Goal: Transaction & Acquisition: Purchase product/service

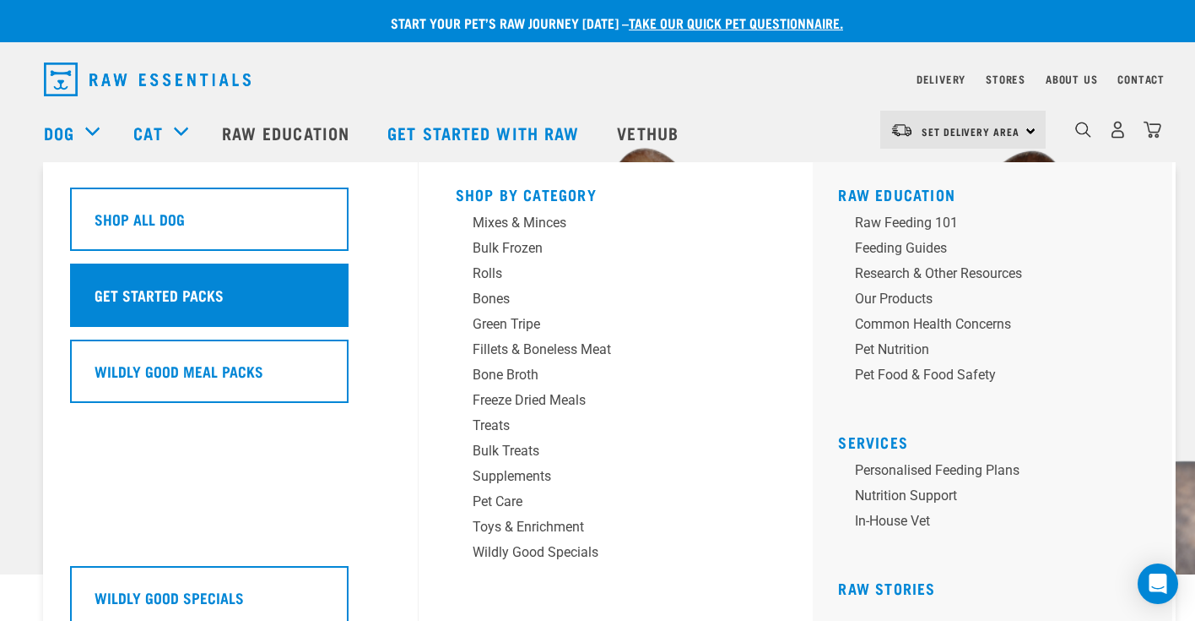
click at [182, 295] on h5 "Get Started Packs" at bounding box center [159, 295] width 129 height 22
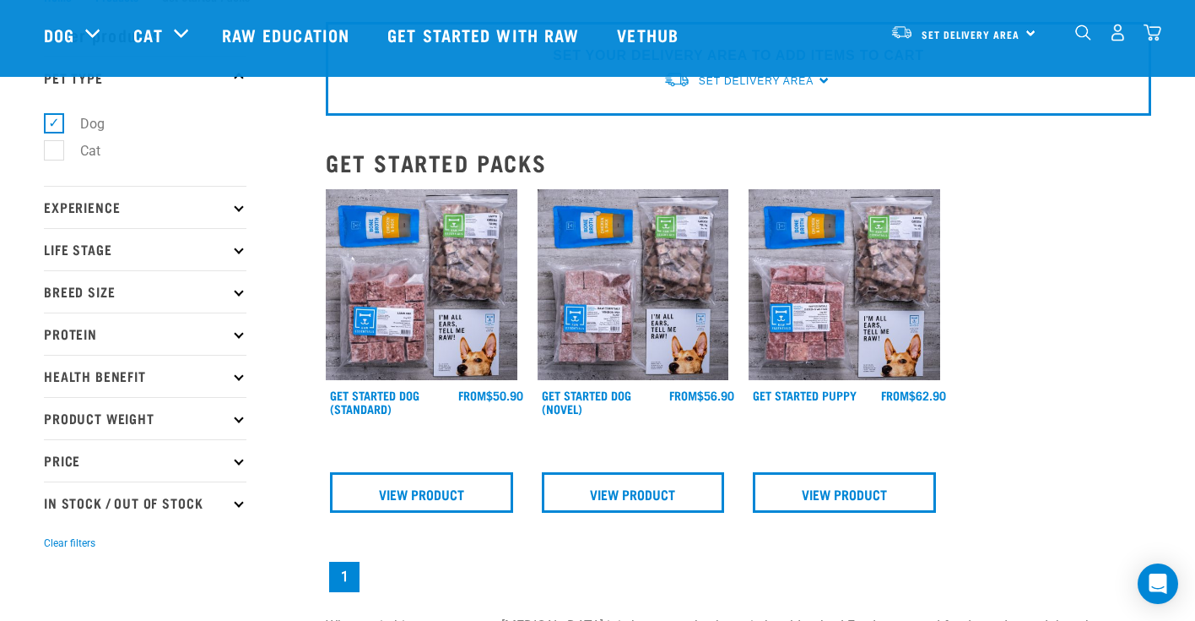
scroll to position [65, 0]
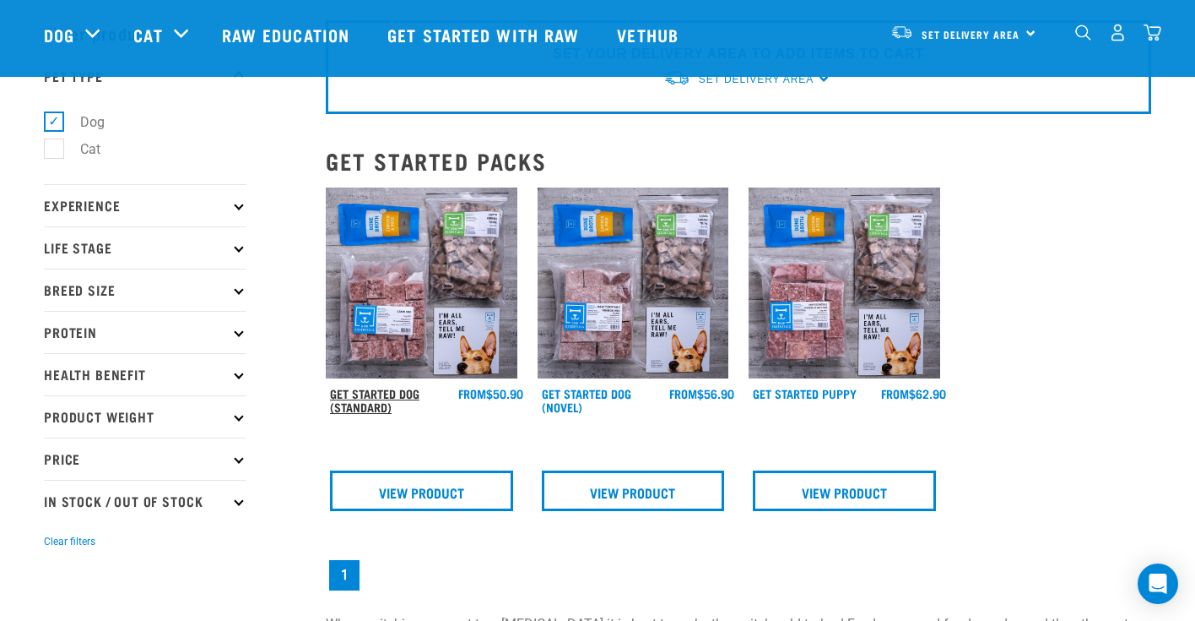
click at [366, 398] on link "Get Started Dog (Standard)" at bounding box center [374, 399] width 89 height 19
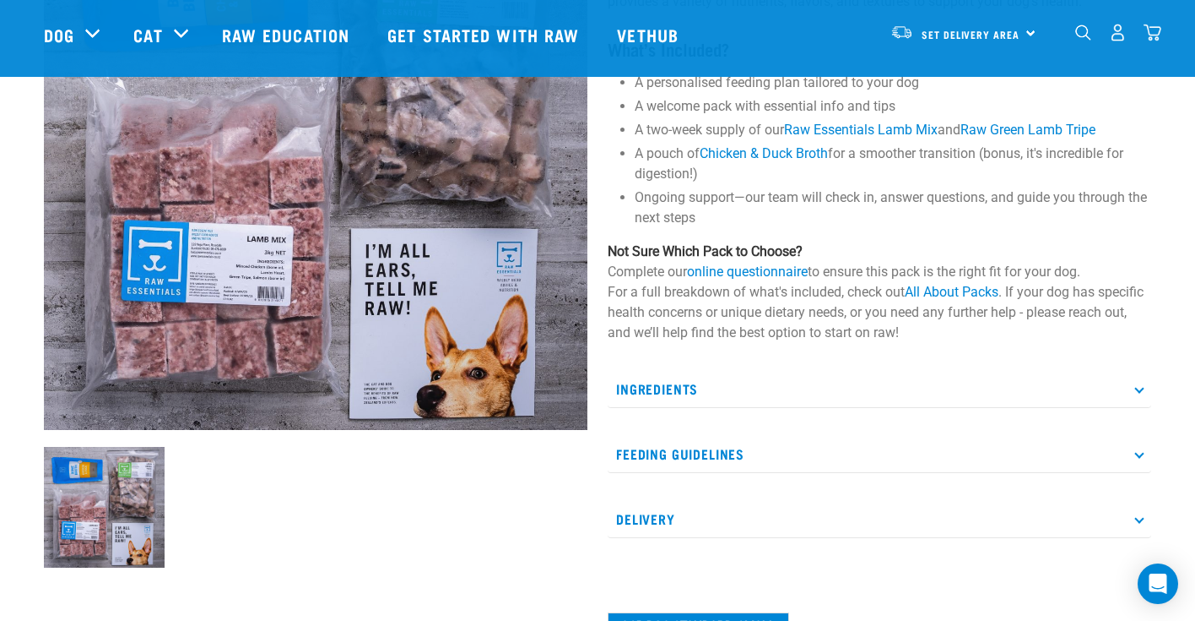
scroll to position [239, 0]
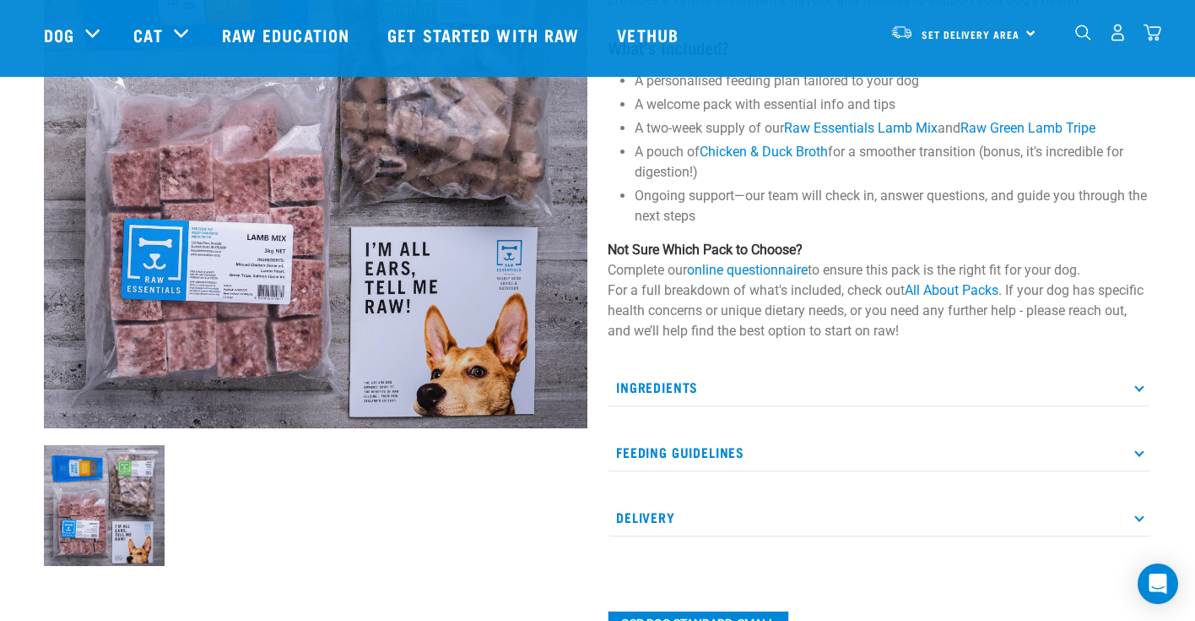
click at [1138, 448] on icon at bounding box center [1139, 451] width 9 height 9
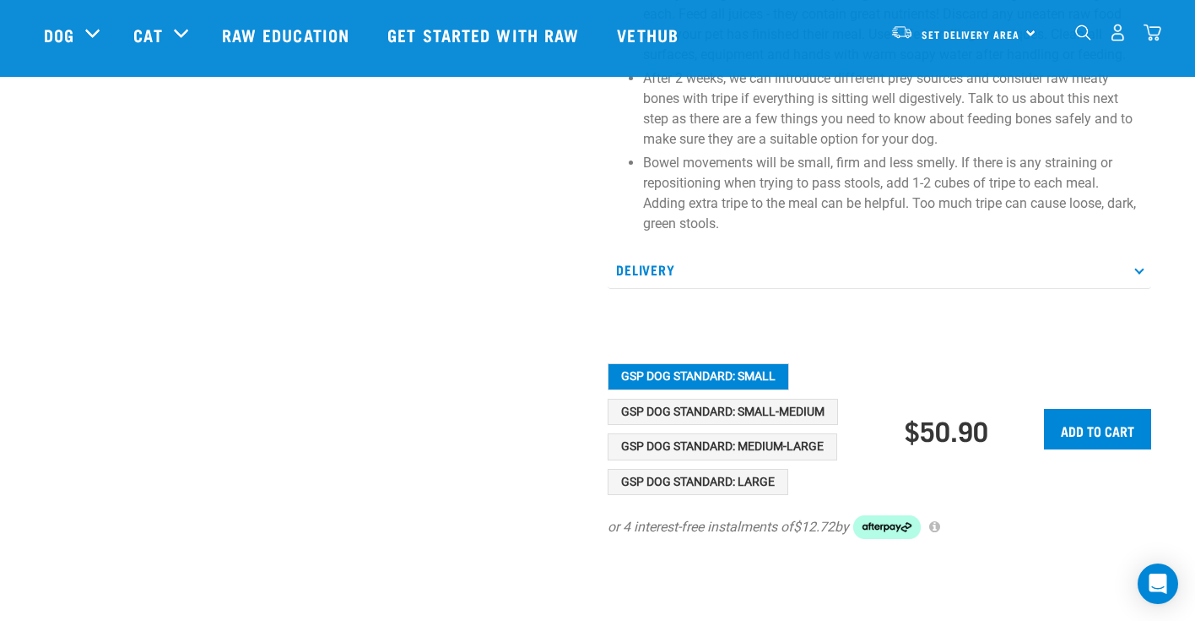
scroll to position [921, 0]
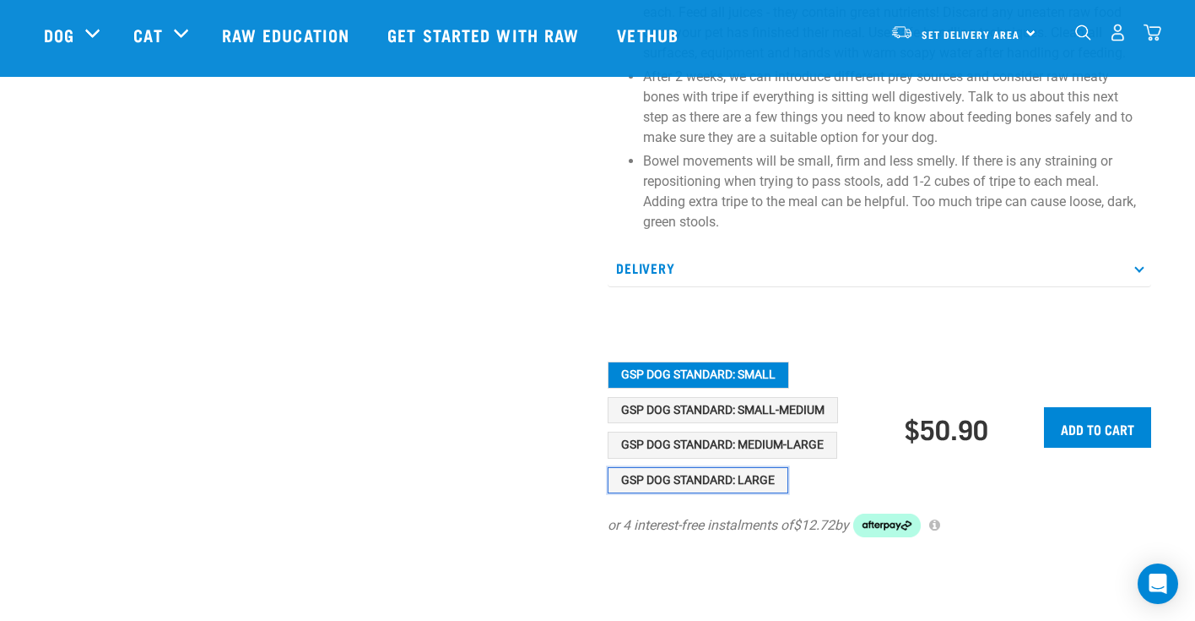
click at [754, 480] on button "GSP Dog Standard: Large" at bounding box center [698, 480] width 181 height 27
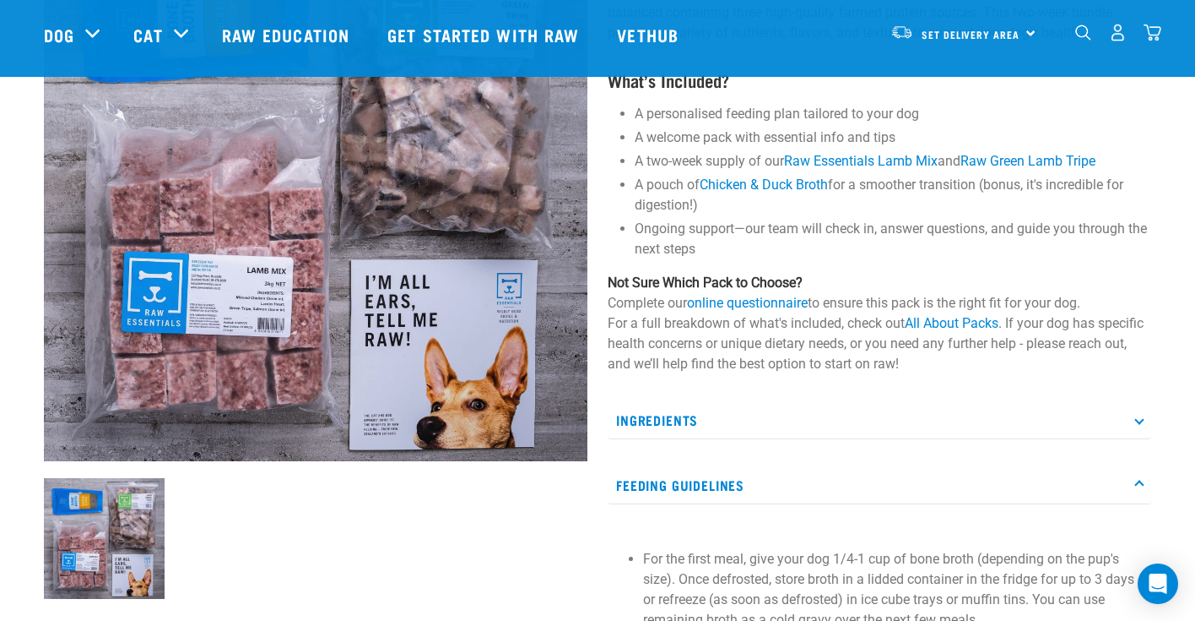
scroll to position [0, 0]
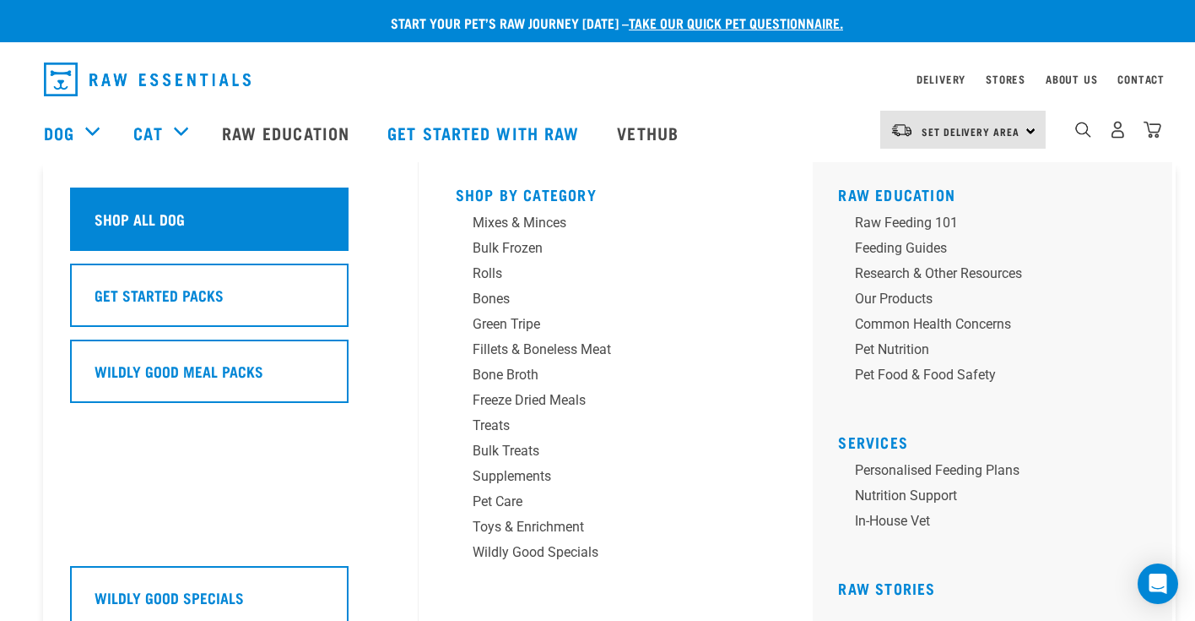
click at [187, 220] on div "Shop All Dog" at bounding box center [209, 218] width 279 height 63
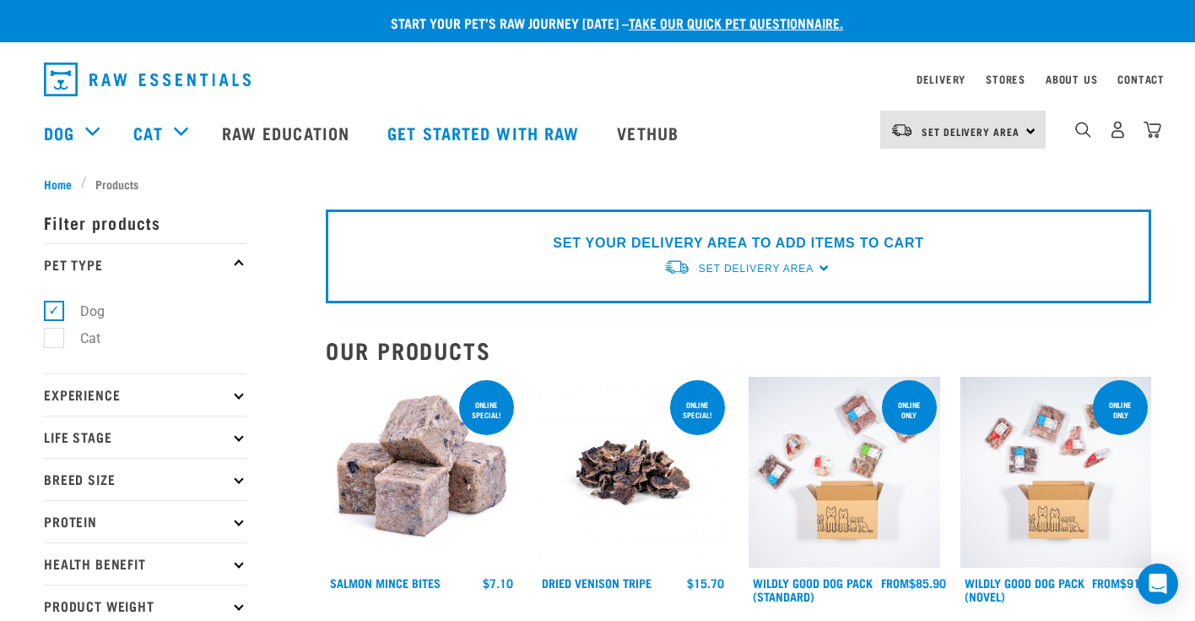
click at [237, 390] on icon at bounding box center [238, 393] width 9 height 9
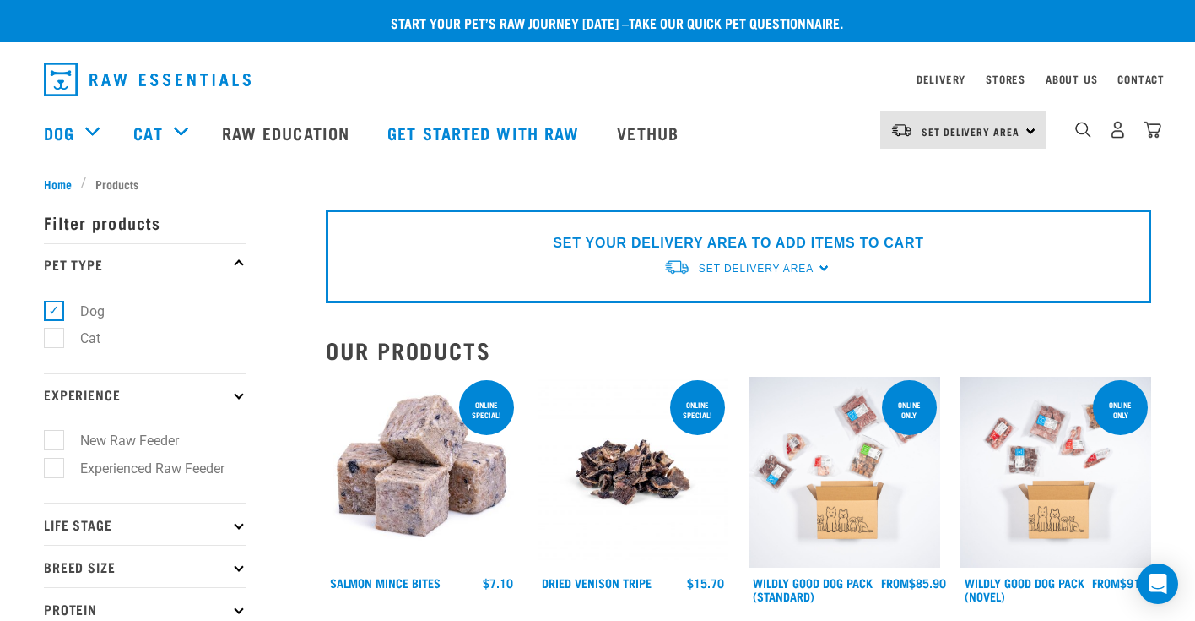
click at [53, 441] on label "New Raw Feeder" at bounding box center [119, 440] width 133 height 21
click at [51, 441] on input "New Raw Feeder" at bounding box center [49, 437] width 11 height 11
checkbox input "true"
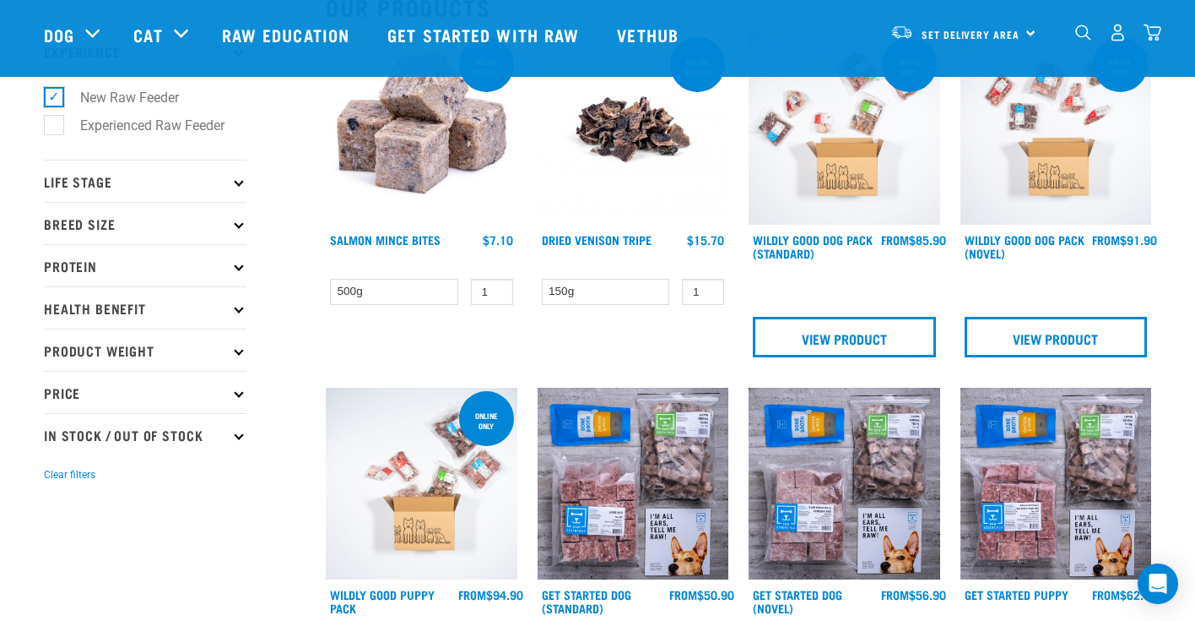
scroll to position [228, 0]
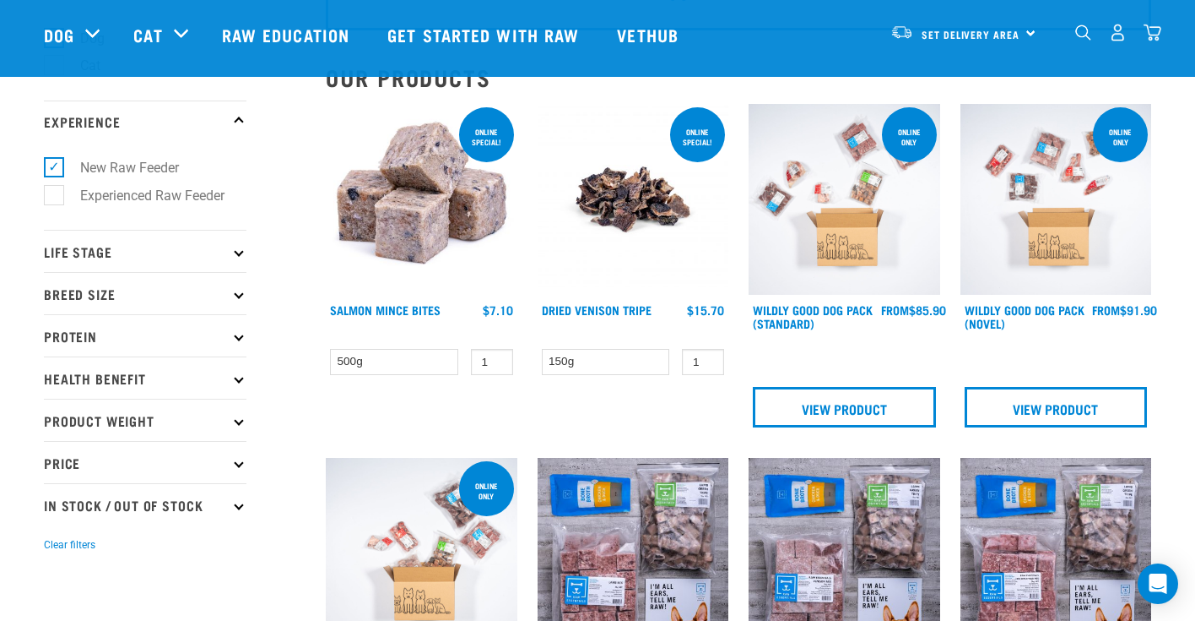
scroll to position [153, 0]
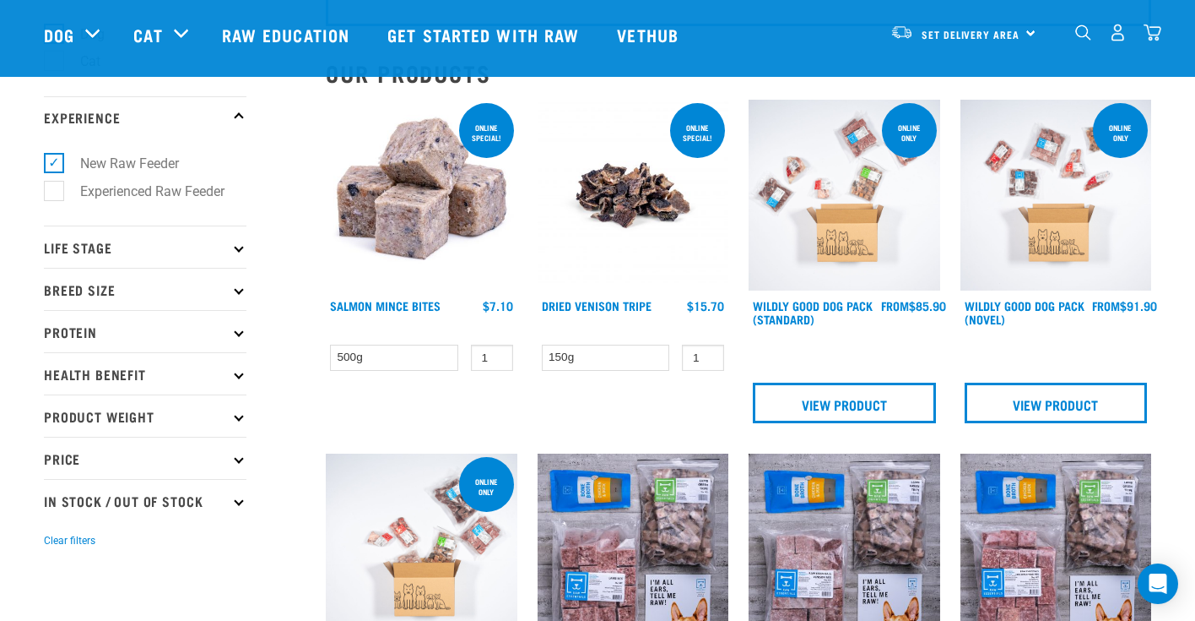
click at [237, 254] on p "Life Stage" at bounding box center [145, 246] width 203 height 42
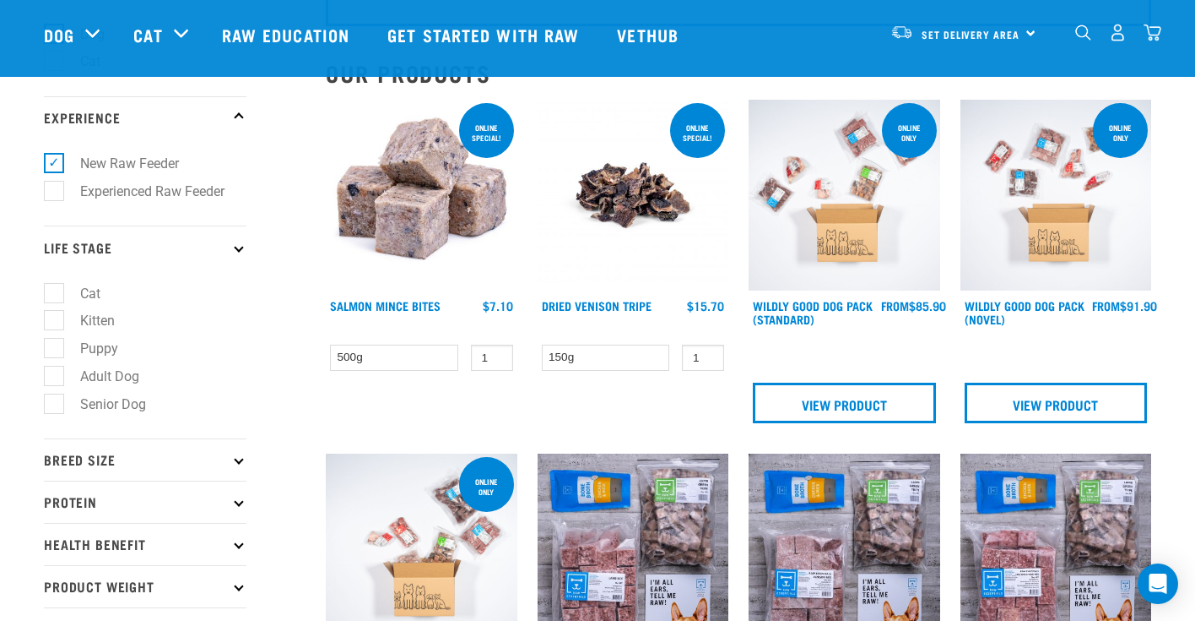
click at [60, 378] on label "Adult Dog" at bounding box center [99, 376] width 93 height 21
click at [55, 378] on input "Adult Dog" at bounding box center [49, 372] width 11 height 11
checkbox input "true"
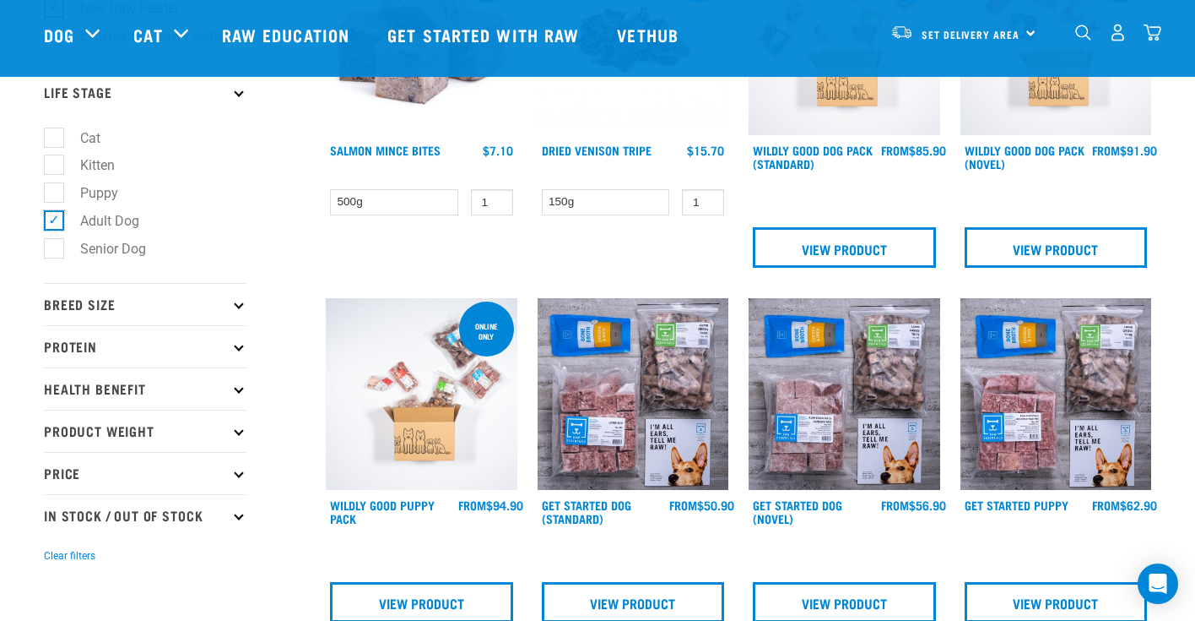
scroll to position [319, 0]
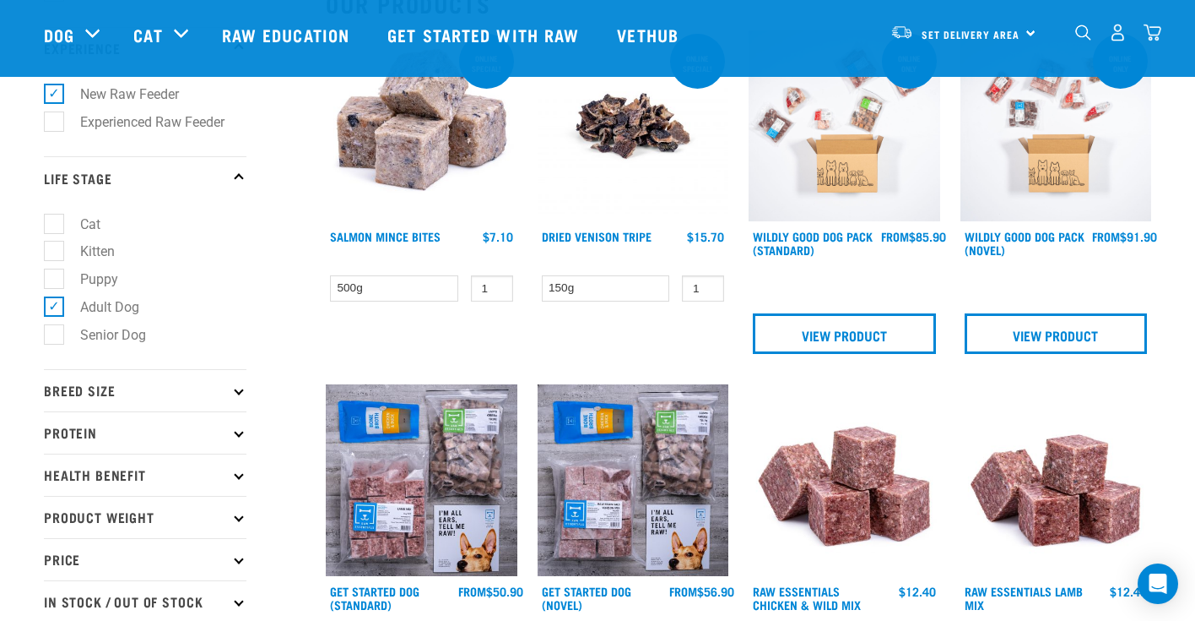
scroll to position [228, 0]
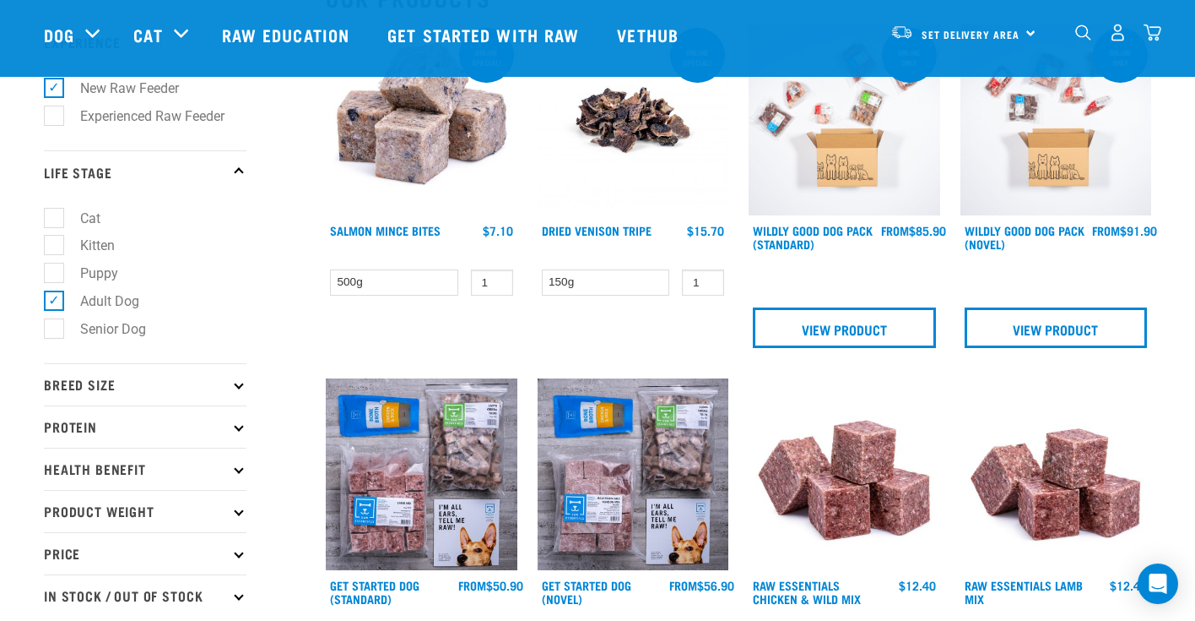
click at [232, 393] on p "Breed Size" at bounding box center [145, 384] width 203 height 42
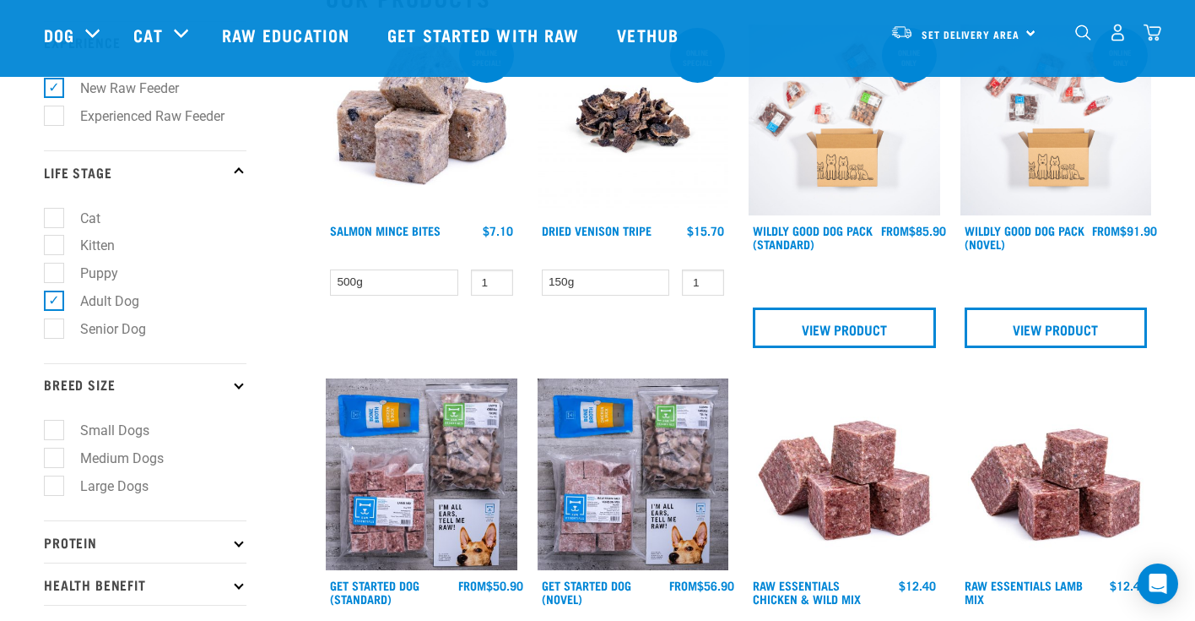
click at [53, 494] on label "Large Dogs" at bounding box center [104, 485] width 102 height 21
click at [51, 488] on input "Large Dogs" at bounding box center [49, 482] width 11 height 11
checkbox input "true"
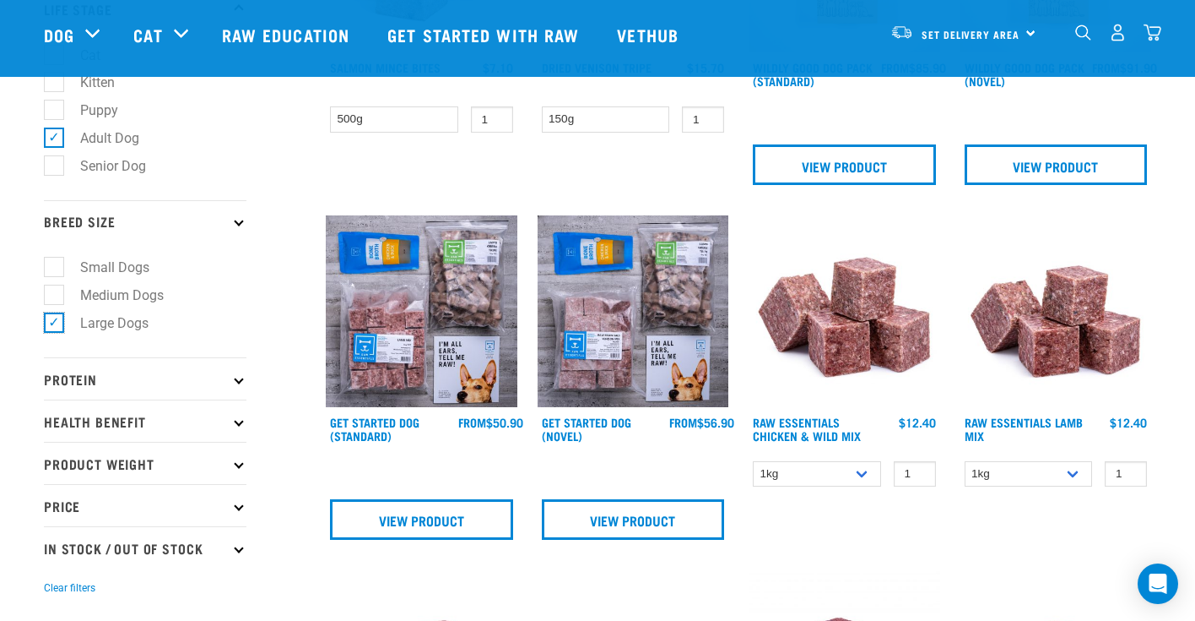
scroll to position [394, 0]
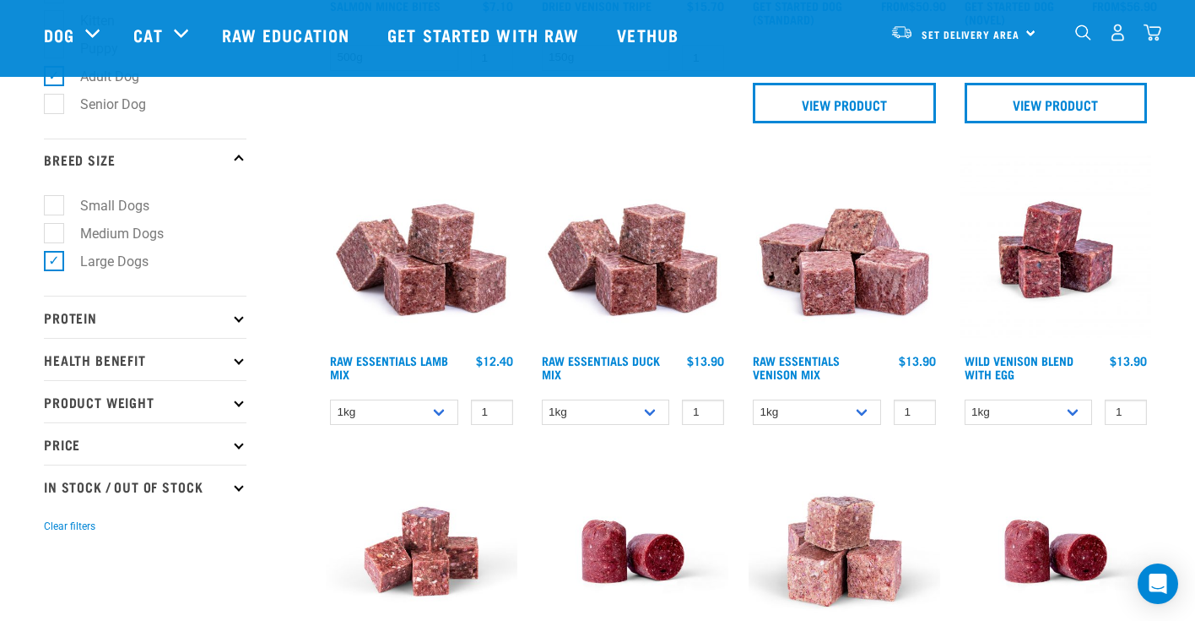
scroll to position [456, 0]
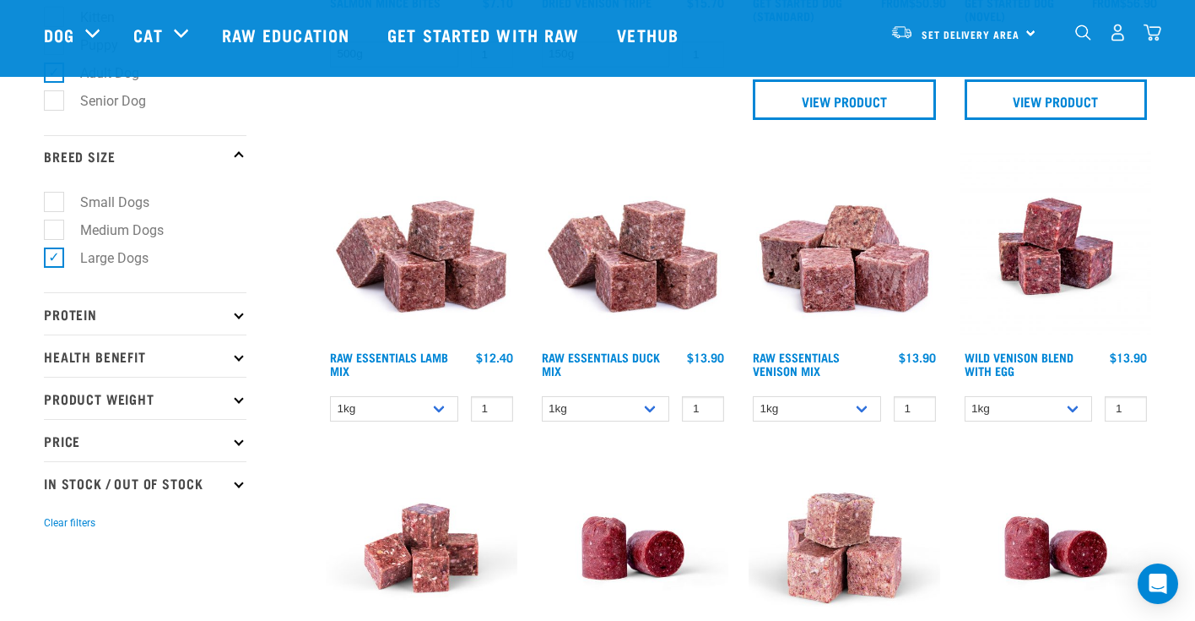
click at [227, 326] on p "Protein" at bounding box center [145, 313] width 203 height 42
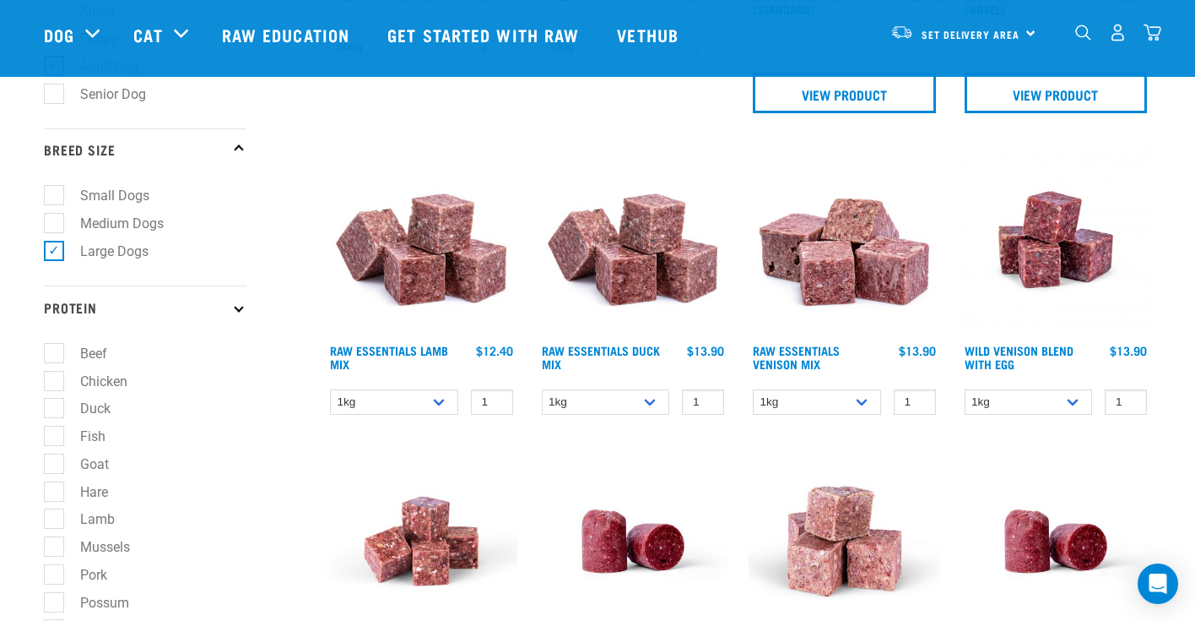
scroll to position [433, 0]
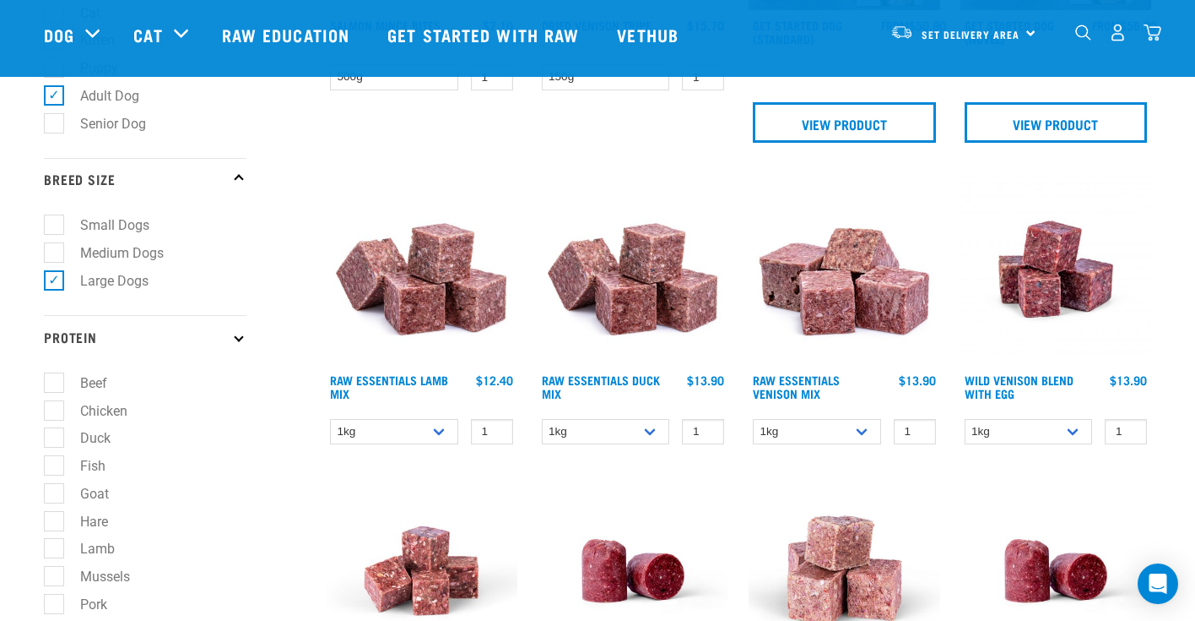
click at [233, 339] on p "Protein" at bounding box center [145, 336] width 203 height 42
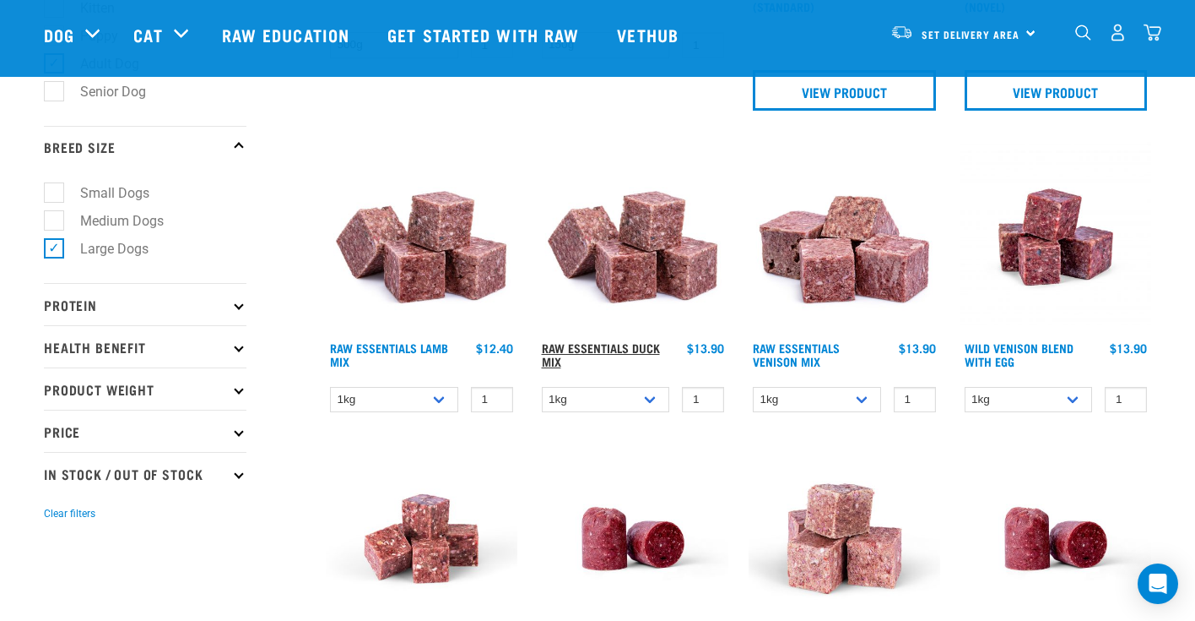
scroll to position [491, 0]
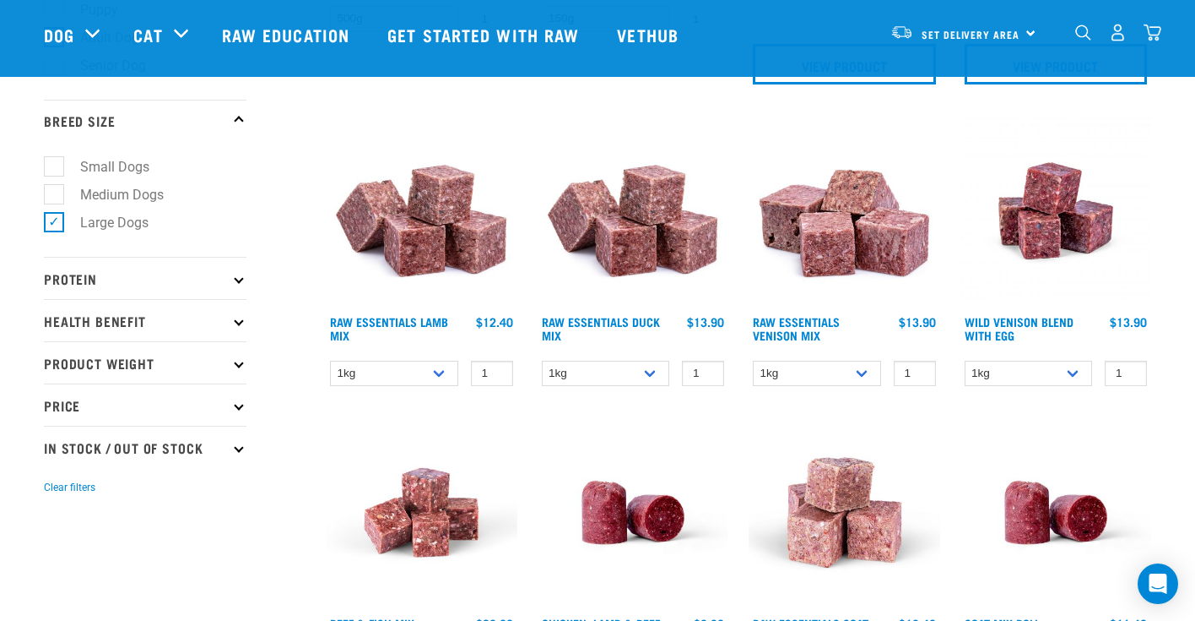
click at [241, 325] on icon at bounding box center [238, 320] width 9 height 9
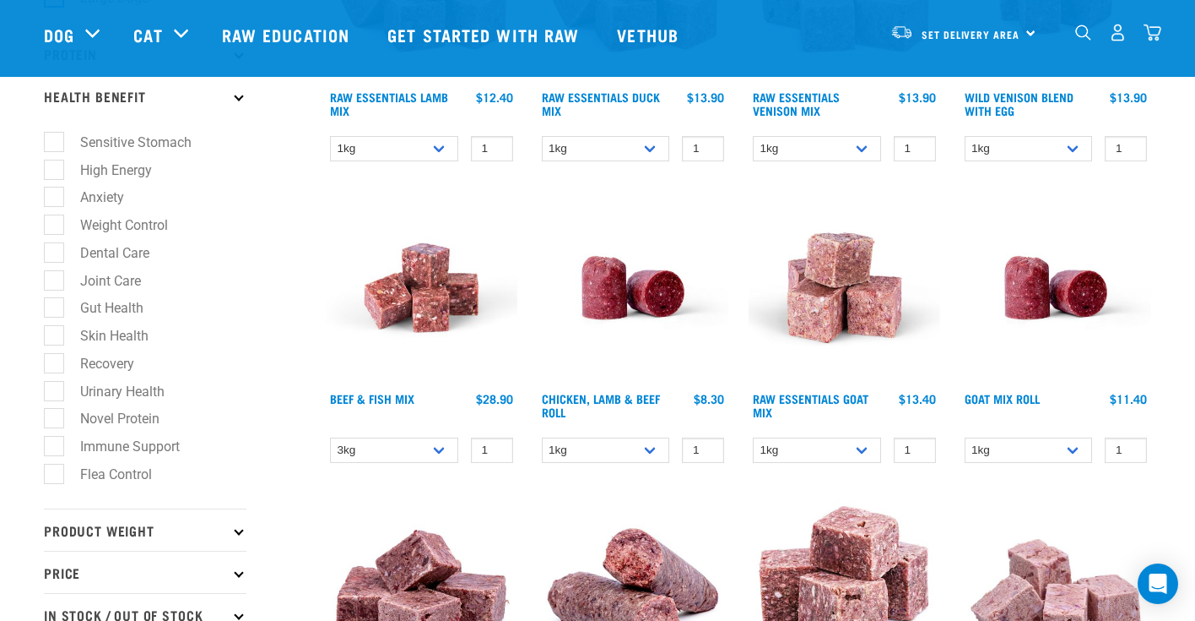
scroll to position [718, 0]
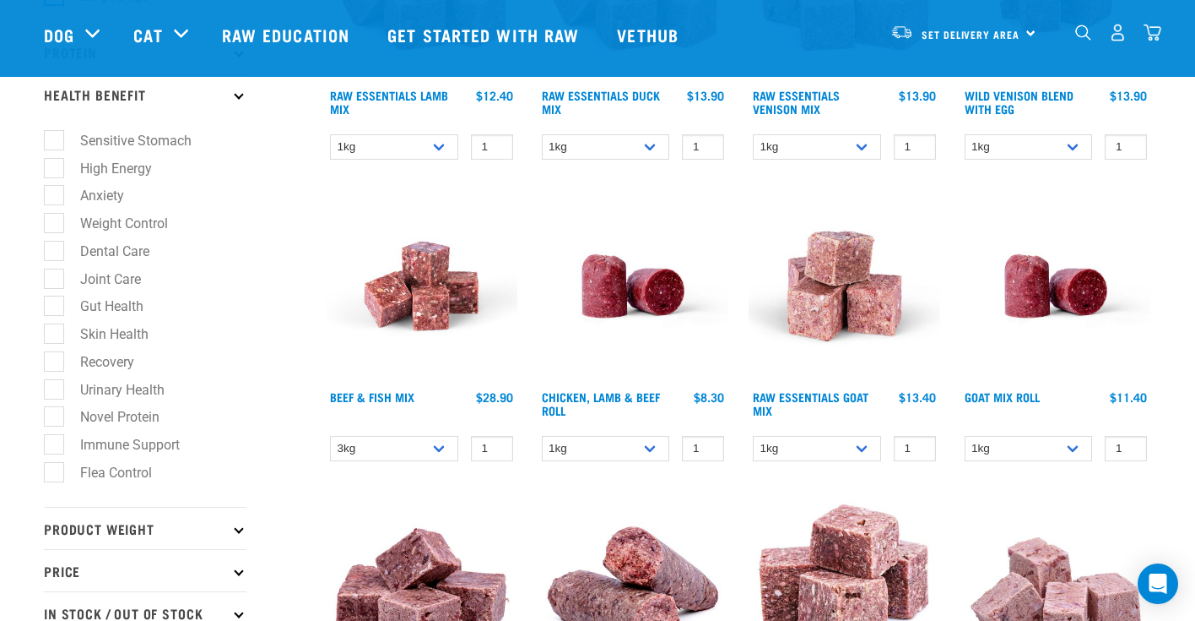
click at [54, 317] on label "Gut Health" at bounding box center [101, 305] width 97 height 21
click at [54, 309] on input "Gut Health" at bounding box center [49, 303] width 11 height 11
checkbox input "true"
click at [55, 288] on label "Joint Care" at bounding box center [100, 278] width 95 height 21
click at [55, 281] on input "Joint Care" at bounding box center [49, 275] width 11 height 11
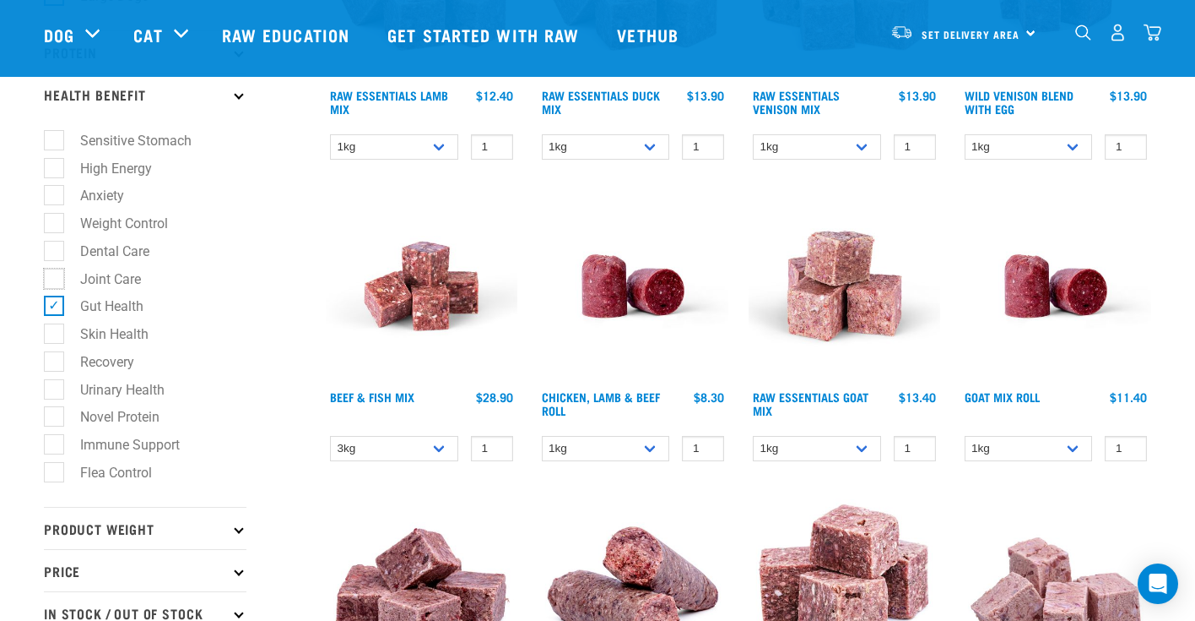
checkbox input "true"
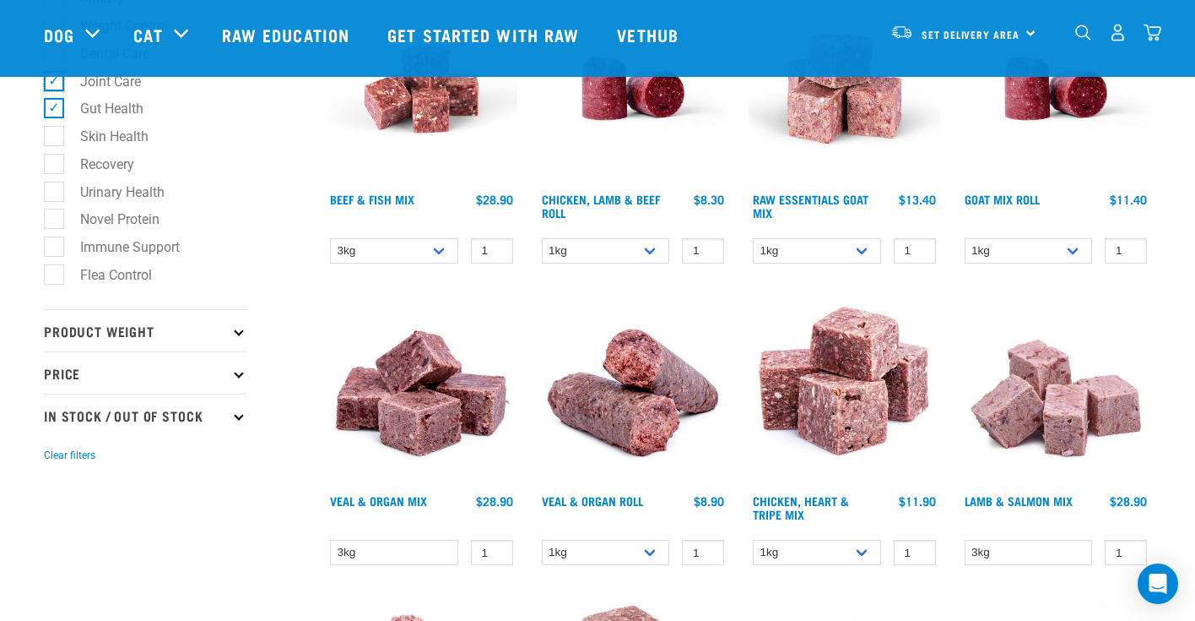
scroll to position [921, 0]
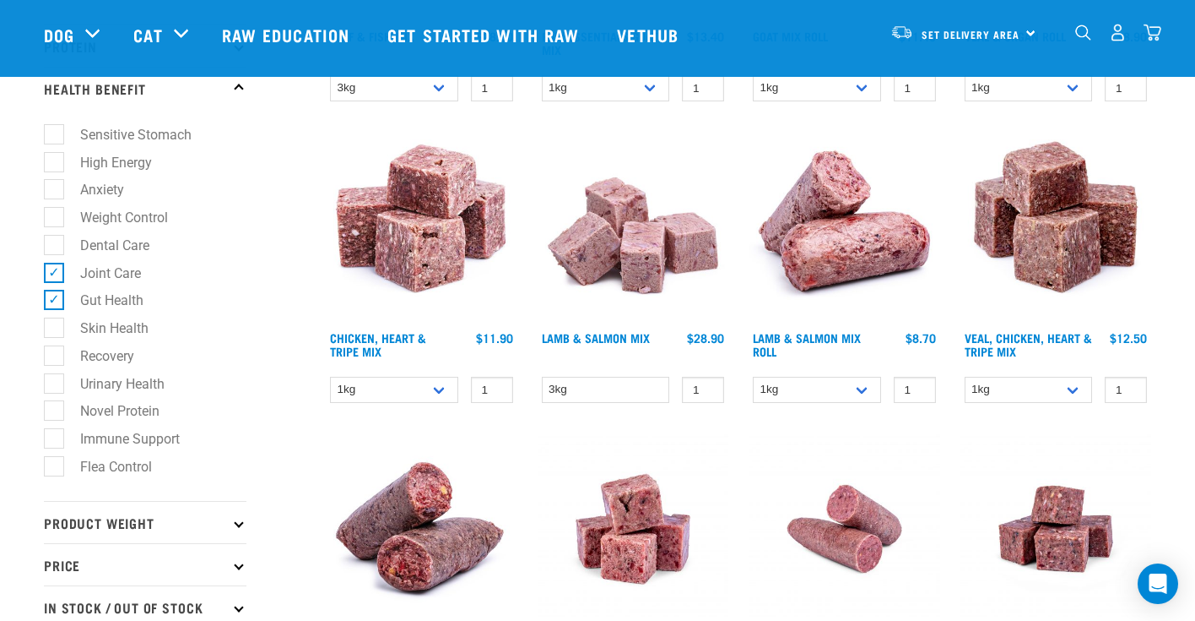
scroll to position [721, 0]
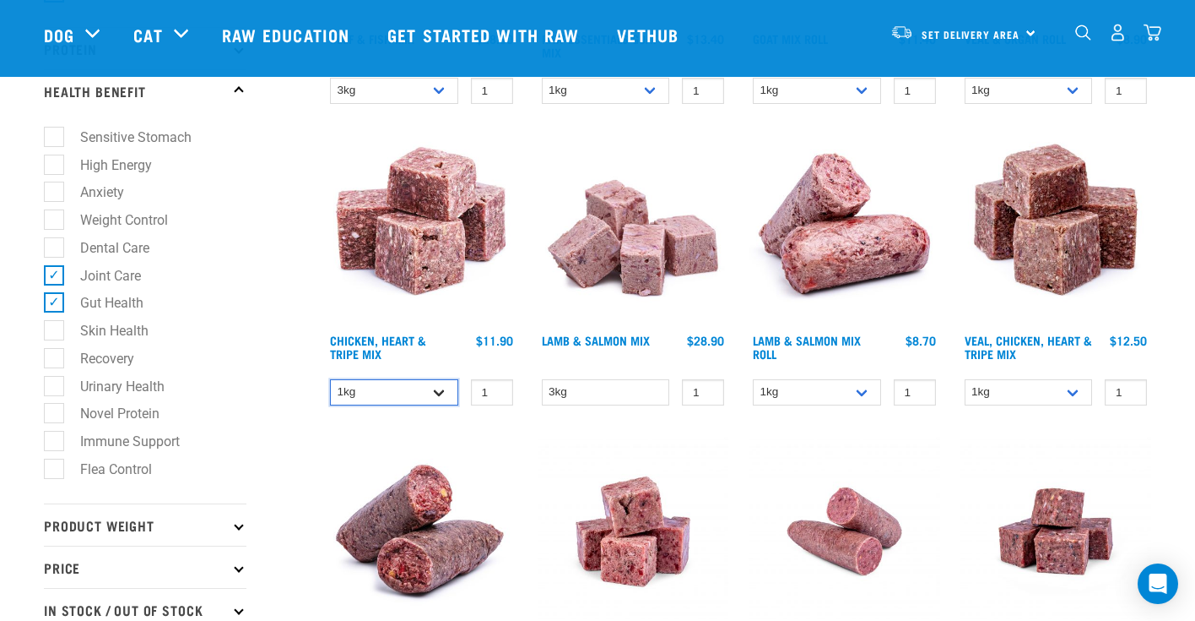
click at [442, 391] on select "1kg 3kg" at bounding box center [394, 392] width 128 height 26
select select "368"
click at [496, 388] on input "2" at bounding box center [492, 392] width 42 height 26
type input "3"
click at [496, 388] on input "3" at bounding box center [492, 392] width 42 height 26
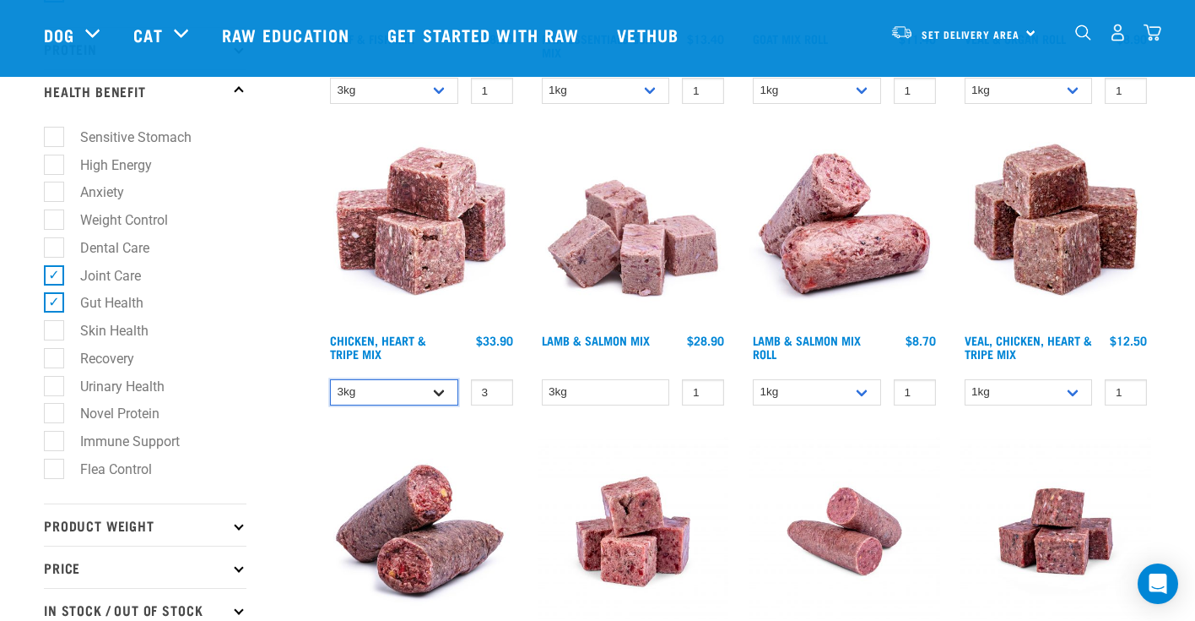
click at [436, 388] on select "1kg 3kg" at bounding box center [394, 392] width 128 height 26
select select "367"
type input "4"
click at [489, 387] on input "4" at bounding box center [492, 392] width 42 height 26
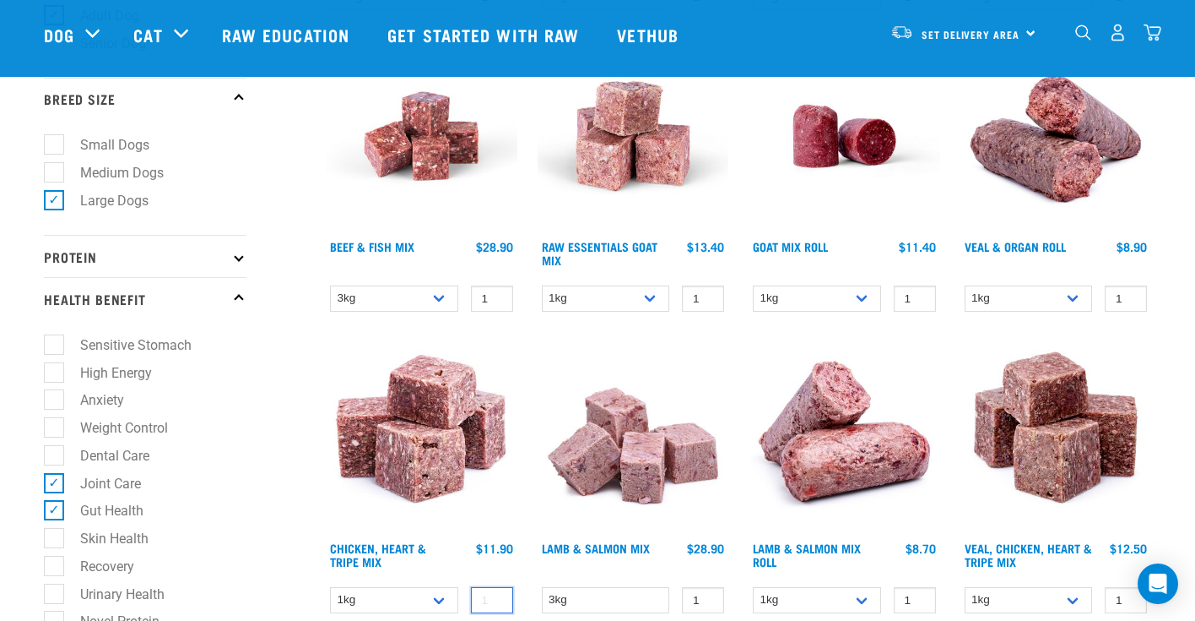
scroll to position [499, 0]
